Goal: Use online tool/utility: Utilize a website feature to perform a specific function

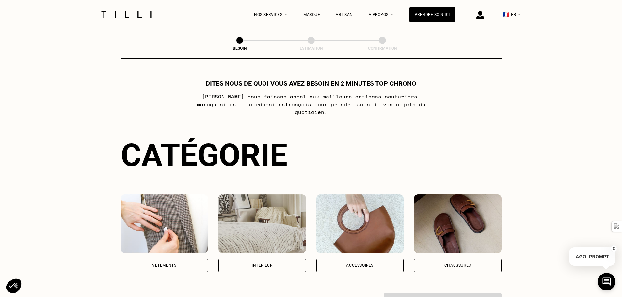
click at [138, 262] on div "Vêtements" at bounding box center [164, 266] width 87 height 14
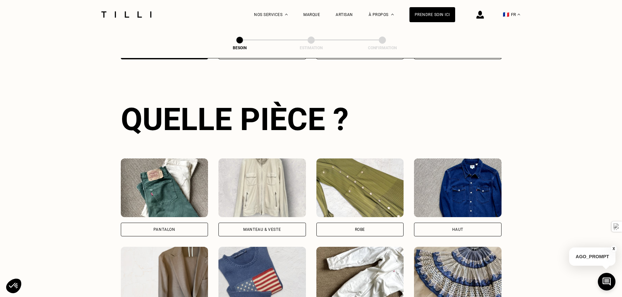
scroll to position [214, 0]
click at [193, 223] on div "Pantalon" at bounding box center [164, 230] width 87 height 14
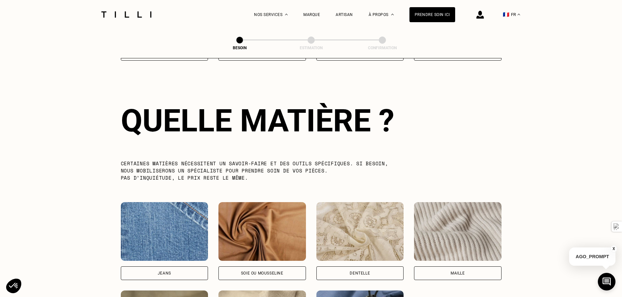
scroll to position [569, 0]
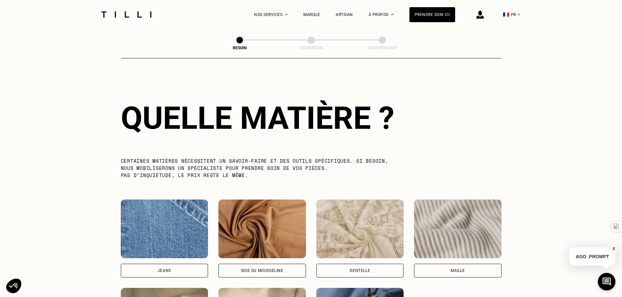
click at [193, 219] on img at bounding box center [164, 229] width 87 height 59
select select "FR"
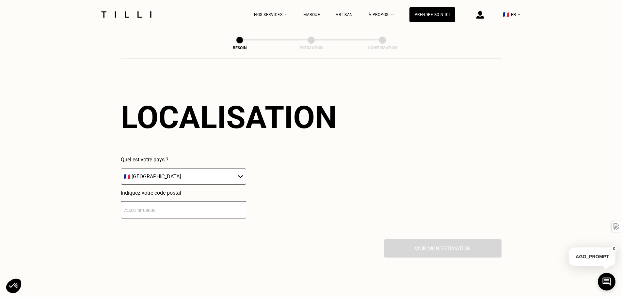
scroll to position [878, 0]
click at [203, 174] on select "🇩🇪 [GEOGRAPHIC_DATA] 🇦🇹 [GEOGRAPHIC_DATA] 🇧🇪 [GEOGRAPHIC_DATA] 🇧🇬 Bulgarie 🇨🇾 C…" at bounding box center [183, 176] width 125 height 16
click at [200, 207] on input "number" at bounding box center [183, 209] width 125 height 17
type input "06200"
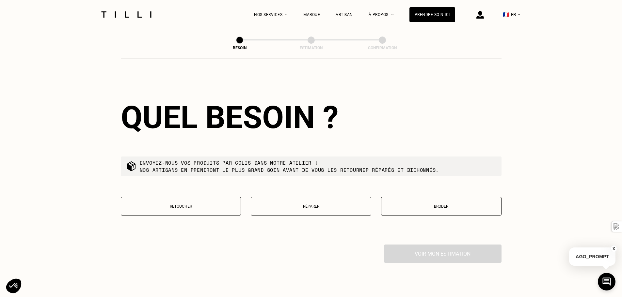
scroll to position [1040, 0]
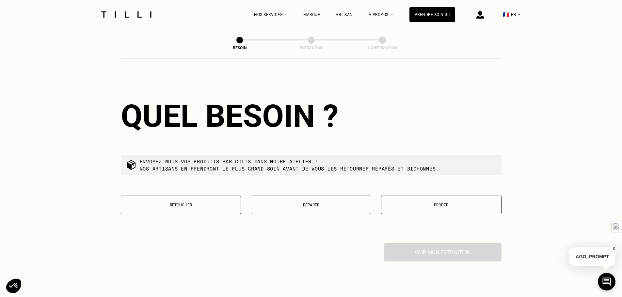
click at [318, 203] on p "Réparer" at bounding box center [310, 205] width 113 height 5
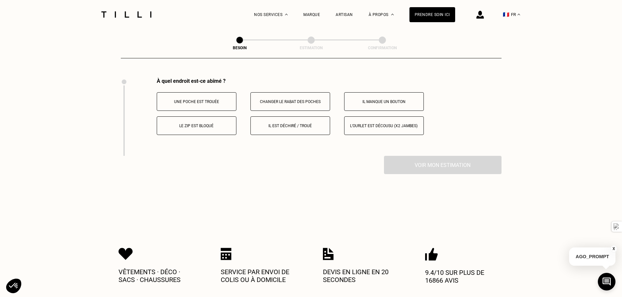
scroll to position [1208, 0]
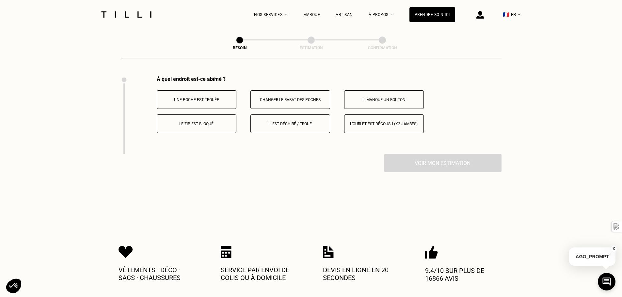
click at [206, 122] on p "Le zip est bloqué" at bounding box center [196, 124] width 72 height 5
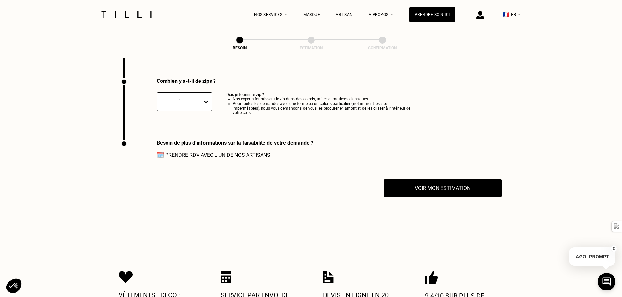
scroll to position [1357, 0]
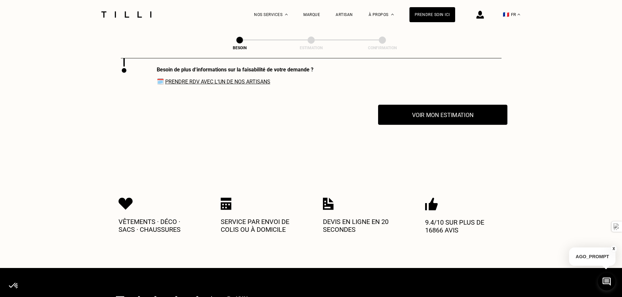
click at [420, 121] on button "Voir mon estimation" at bounding box center [442, 115] width 129 height 20
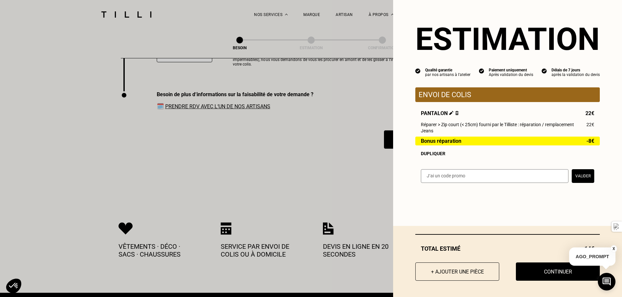
scroll to position [1321, 0]
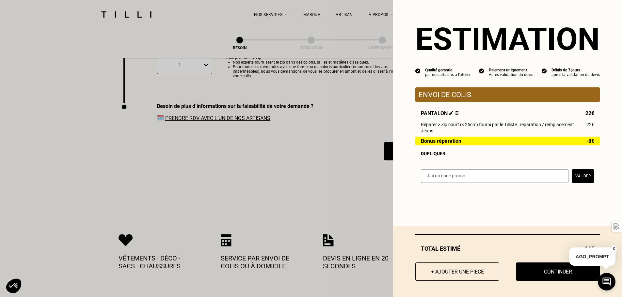
click at [613, 247] on button "X" at bounding box center [614, 249] width 7 height 7
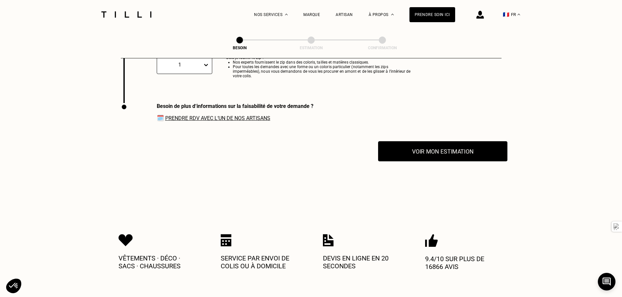
click at [455, 144] on button "Voir mon estimation" at bounding box center [442, 151] width 129 height 20
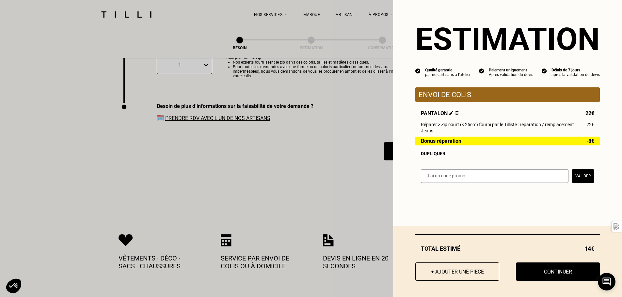
click at [526, 176] on input "text" at bounding box center [495, 176] width 148 height 14
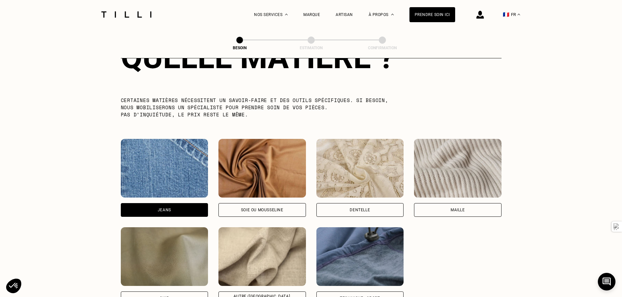
scroll to position [653, 0]
